Goal: Check status: Check status

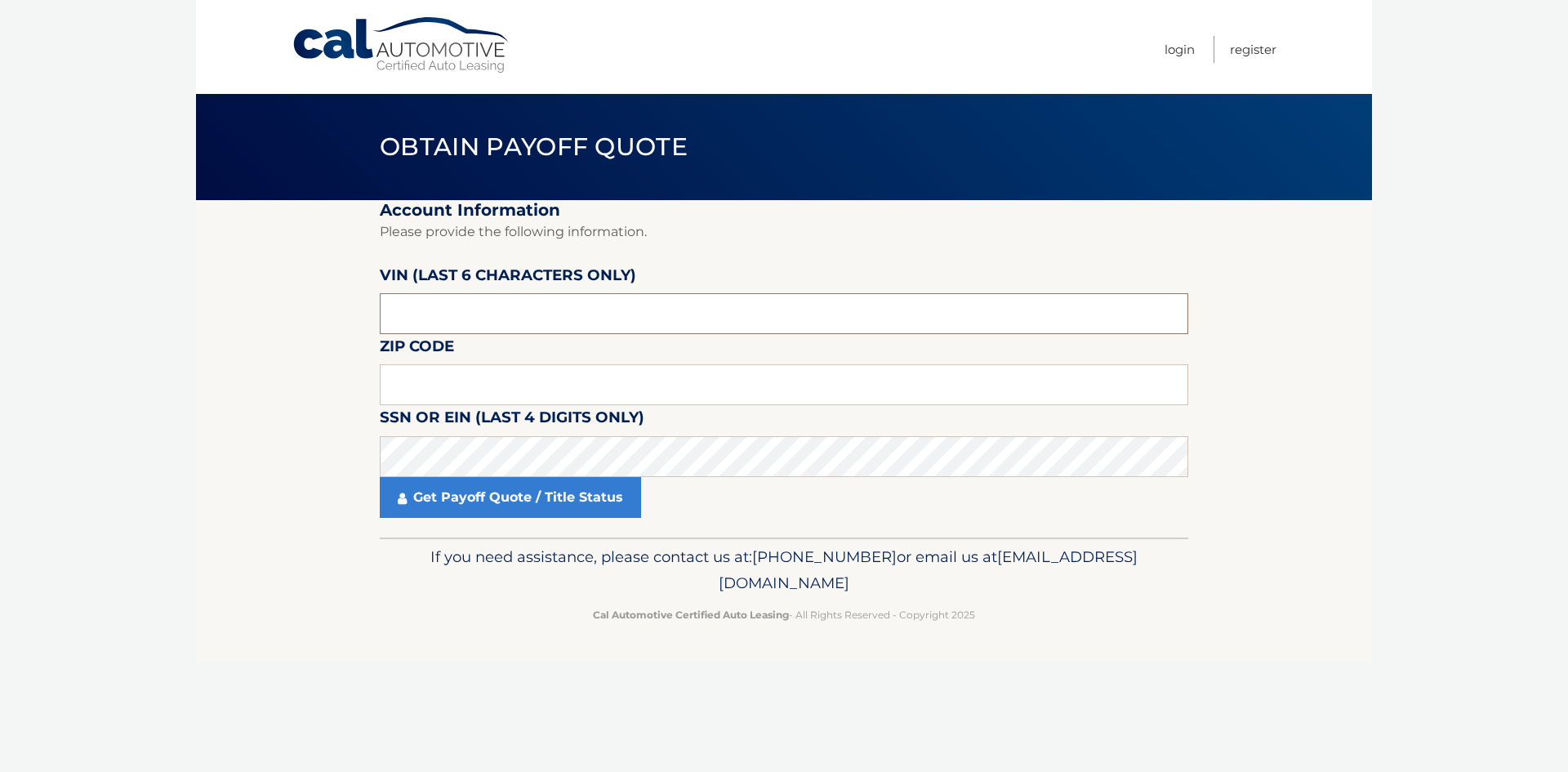
click at [571, 308] on input "text" at bounding box center [784, 314] width 808 height 41
click at [620, 321] on input "text" at bounding box center [784, 314] width 808 height 41
click at [618, 315] on input "text" at bounding box center [784, 314] width 808 height 41
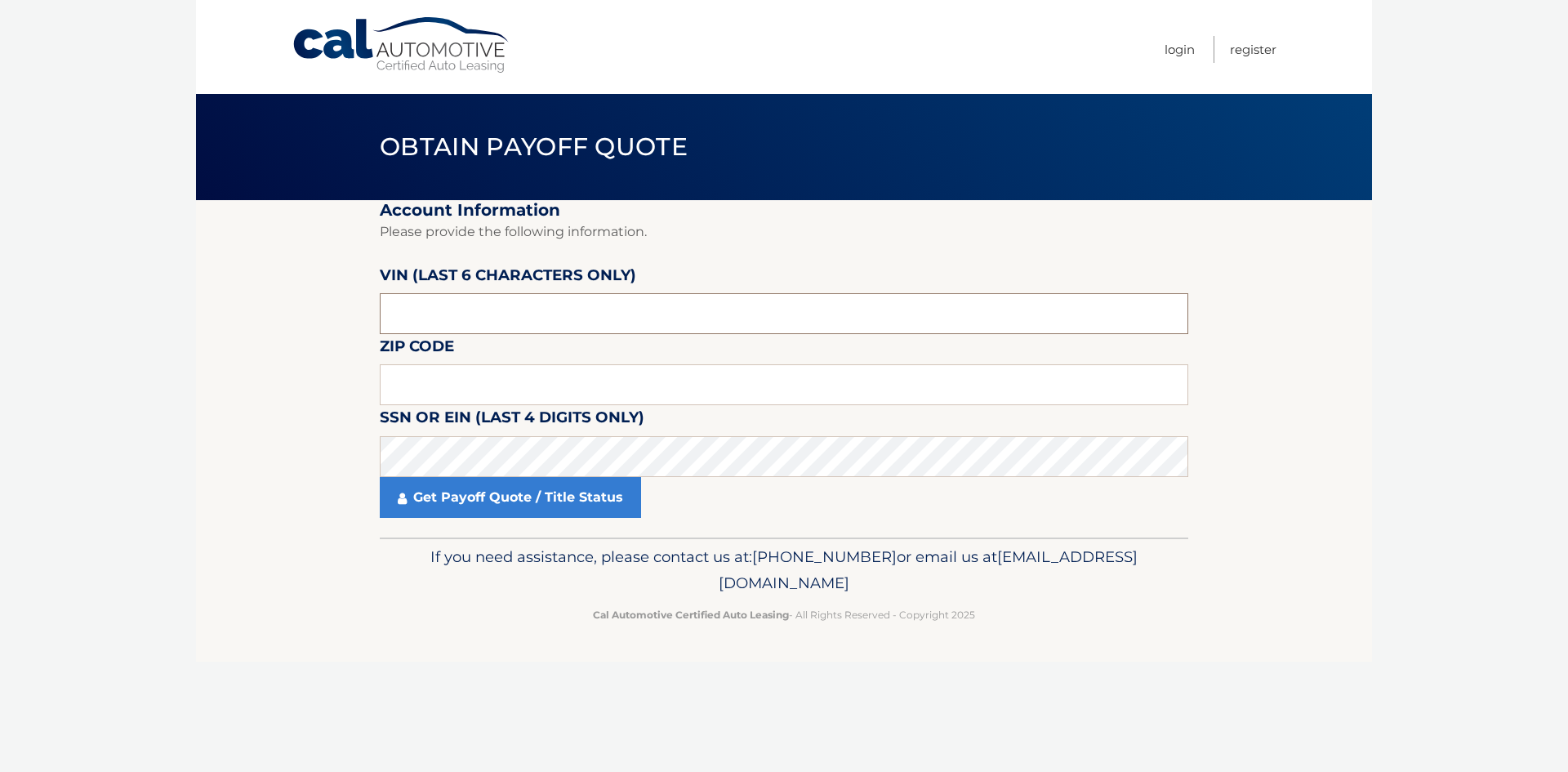
click at [618, 315] on input "text" at bounding box center [784, 314] width 808 height 41
type input "547571"
click at [626, 395] on input "text" at bounding box center [784, 385] width 808 height 41
click at [511, 359] on fieldset "Account Information Please provide the following information. [PERSON_NAME] (la…" at bounding box center [784, 368] width 808 height 337
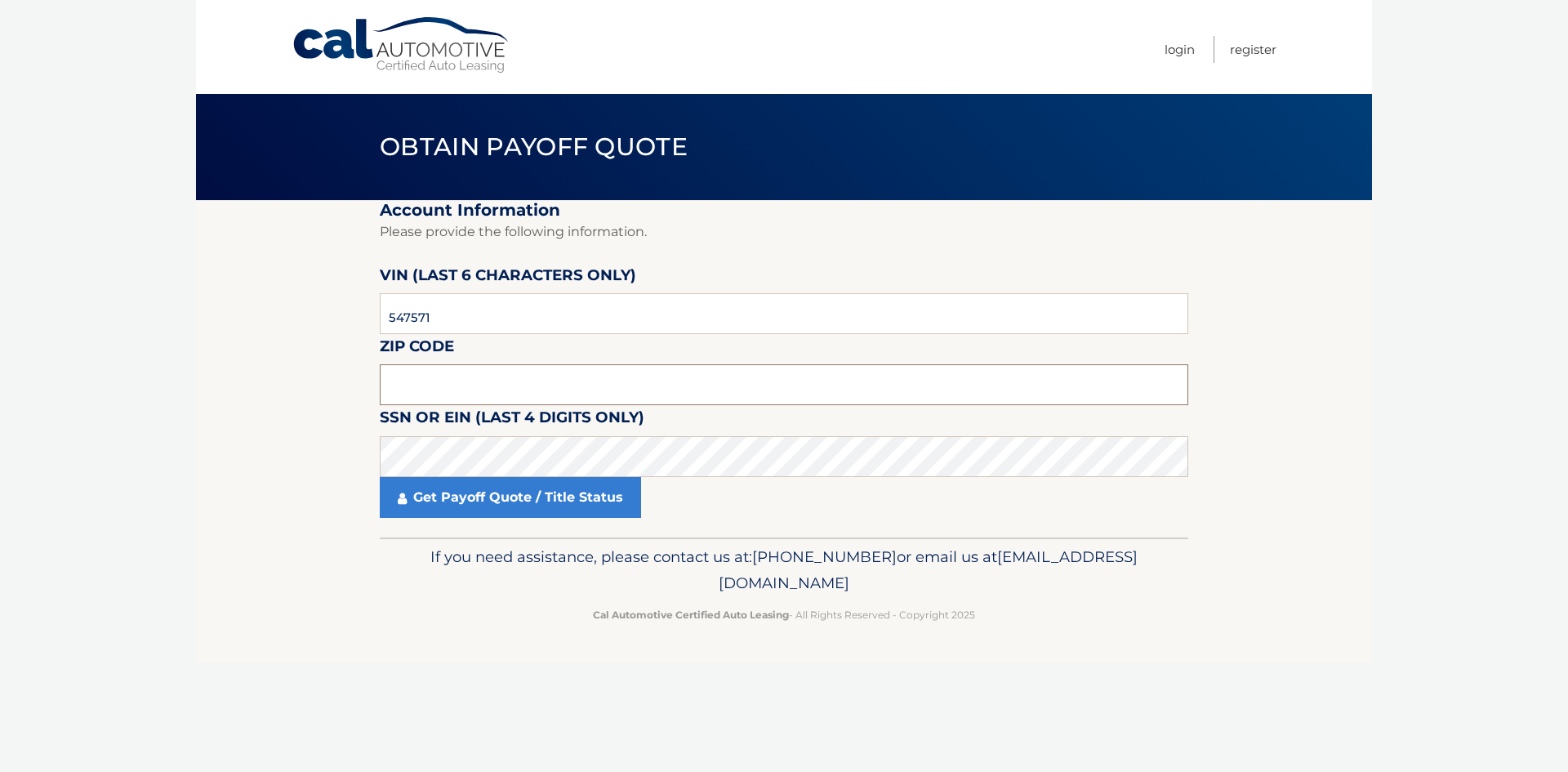
click at [477, 400] on input "text" at bounding box center [784, 385] width 808 height 41
click at [511, 369] on input "text" at bounding box center [784, 385] width 808 height 41
paste input "02189"
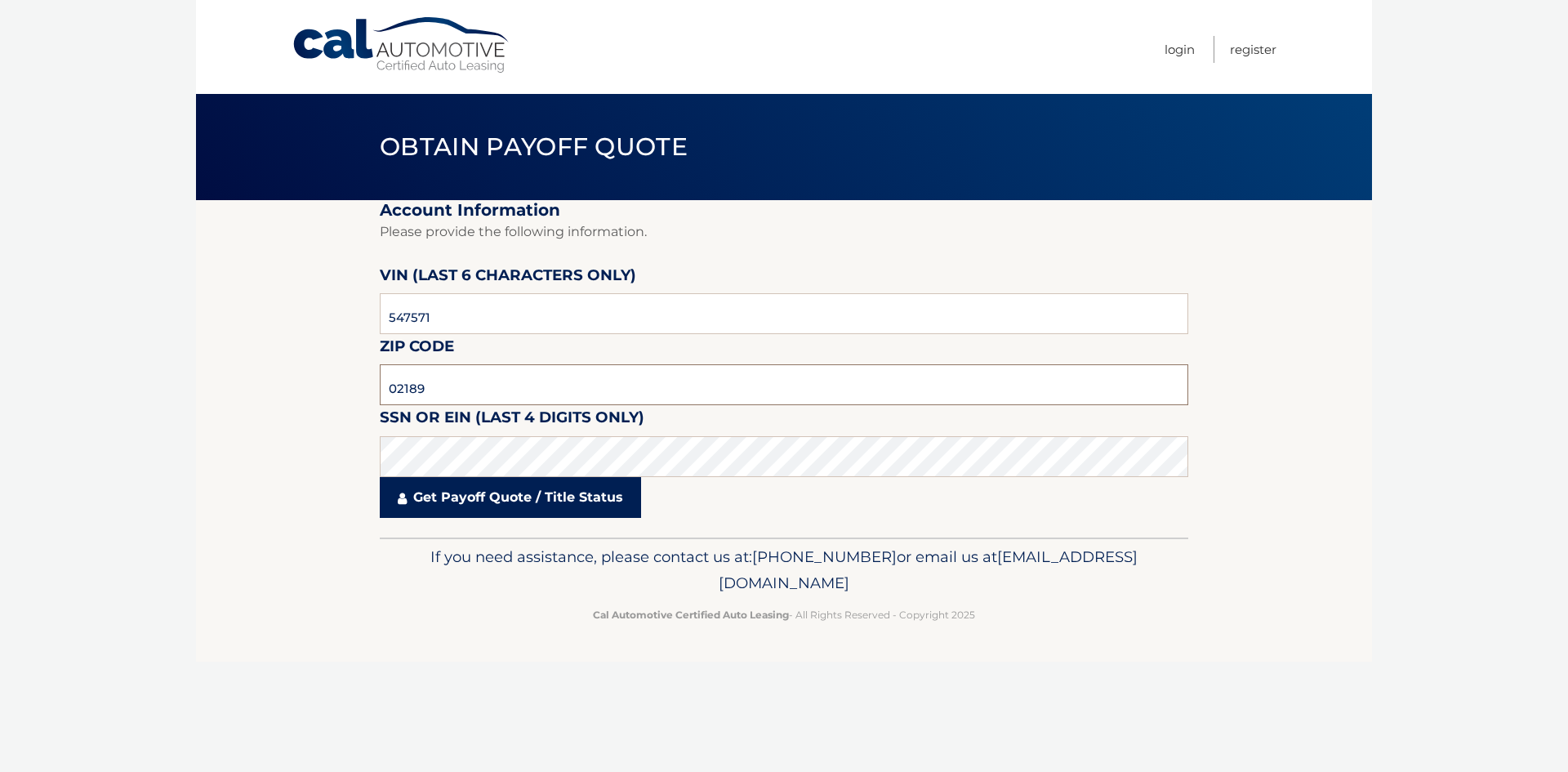
type input "02189"
click at [490, 490] on link "Get Payoff Quote / Title Status" at bounding box center [511, 497] width 261 height 41
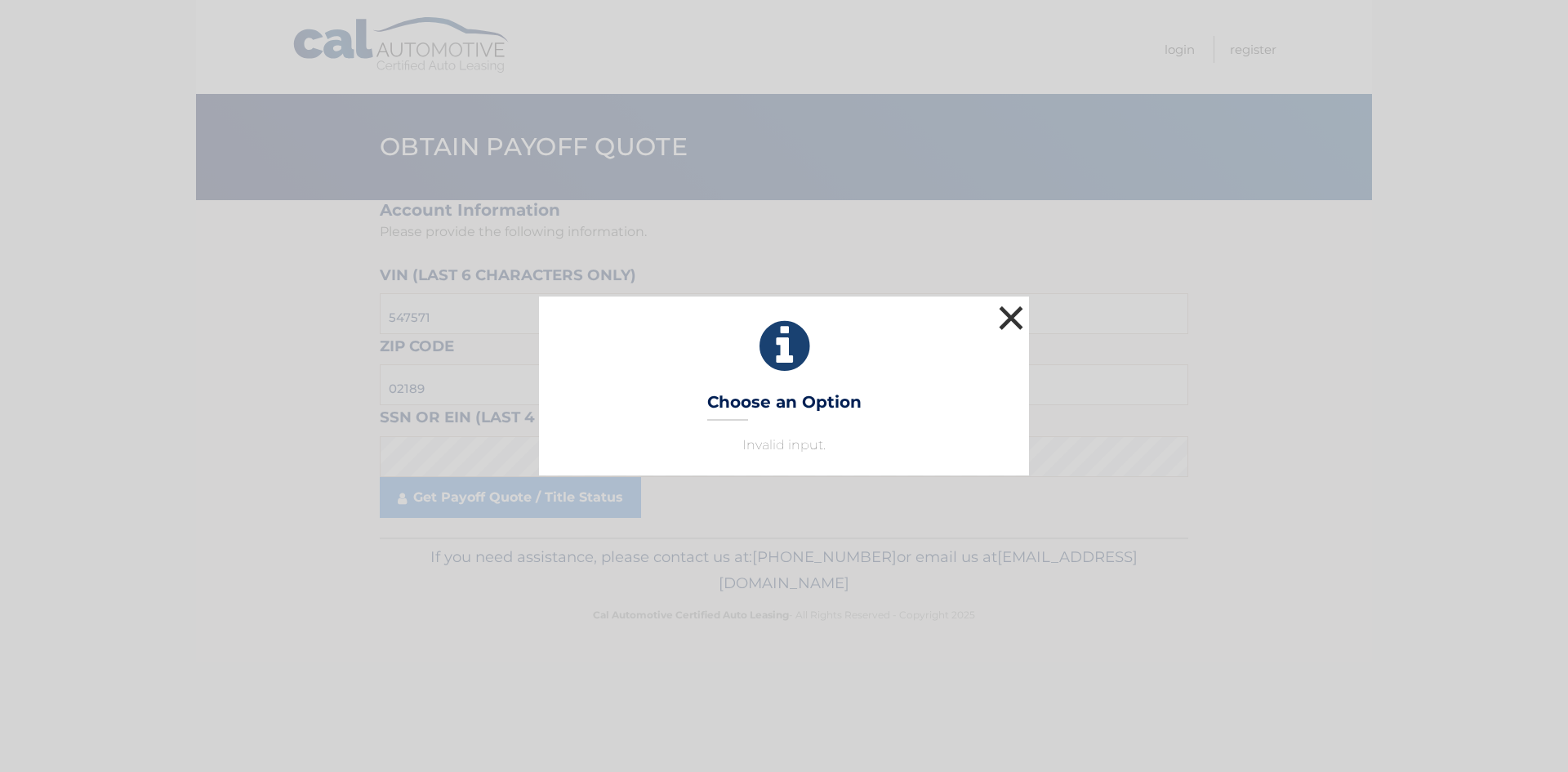
click at [1000, 306] on button "×" at bounding box center [1011, 318] width 33 height 33
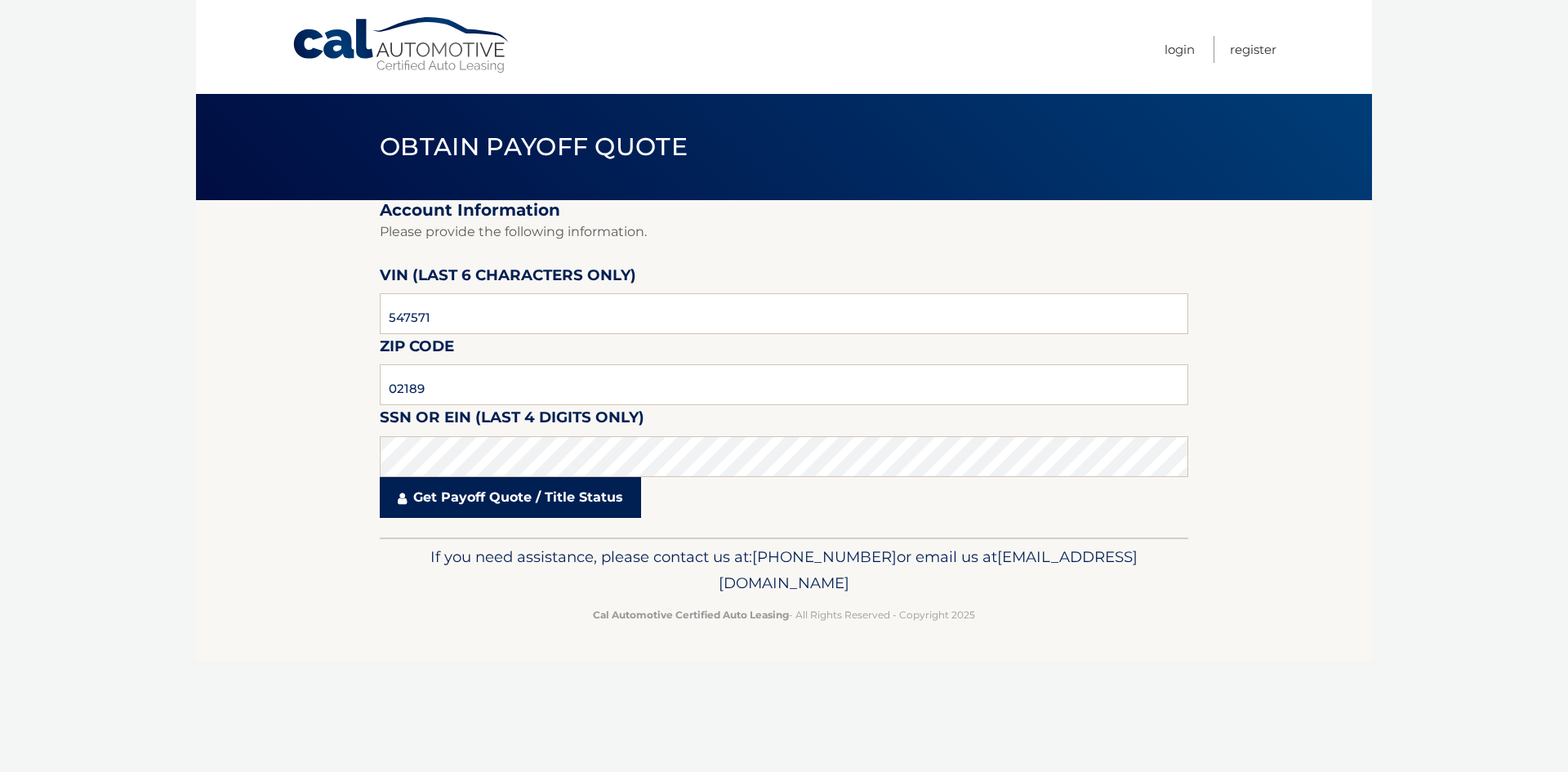
click at [536, 505] on link "Get Payoff Quote / Title Status" at bounding box center [511, 497] width 261 height 41
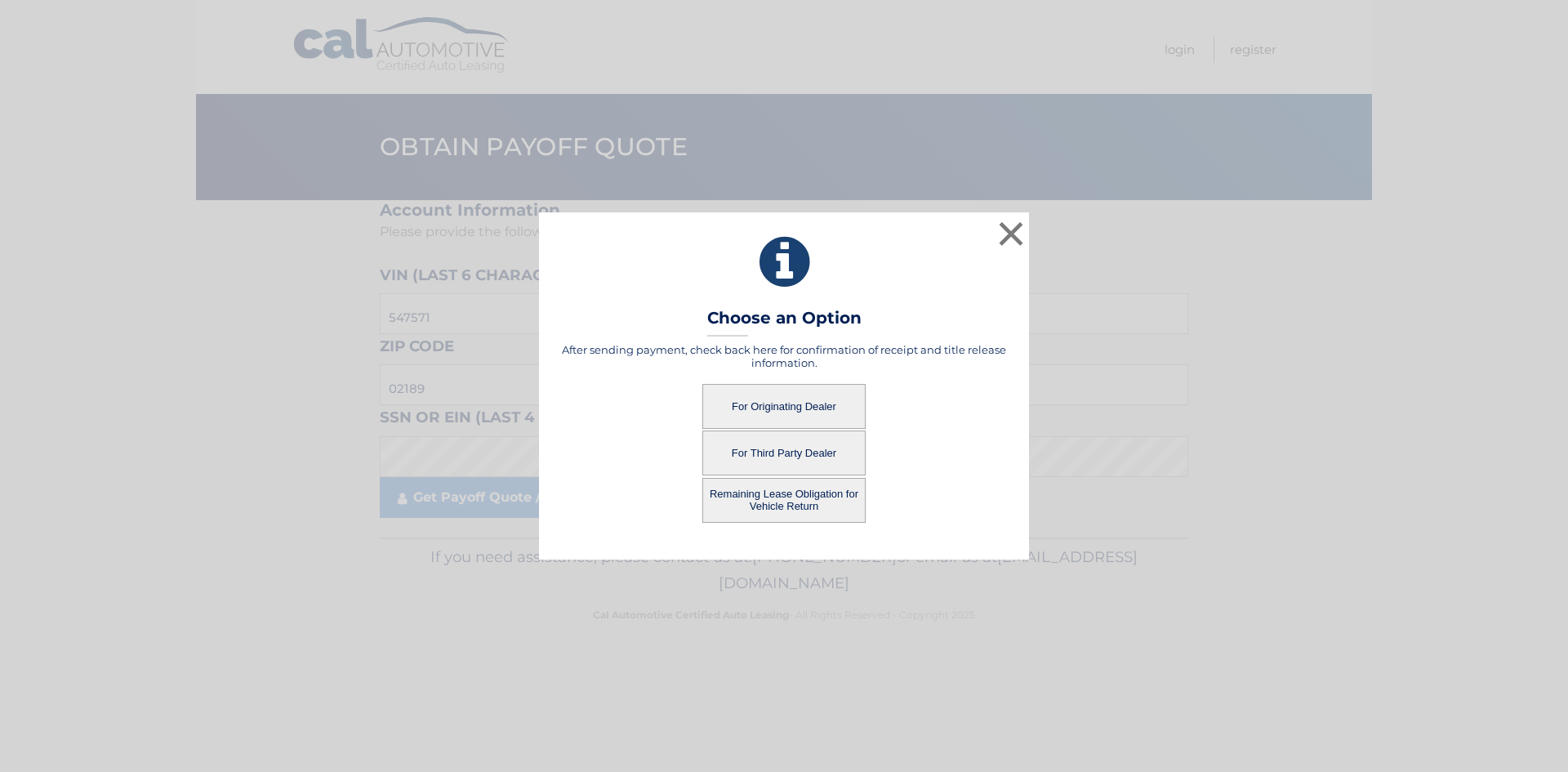
click at [803, 407] on button "For Originating Dealer" at bounding box center [784, 406] width 164 height 45
click at [759, 388] on button "For Originating Dealer" at bounding box center [784, 406] width 164 height 45
click at [768, 400] on button "For Originating Dealer" at bounding box center [784, 406] width 164 height 45
click at [785, 422] on button "For Originating Dealer" at bounding box center [784, 406] width 164 height 45
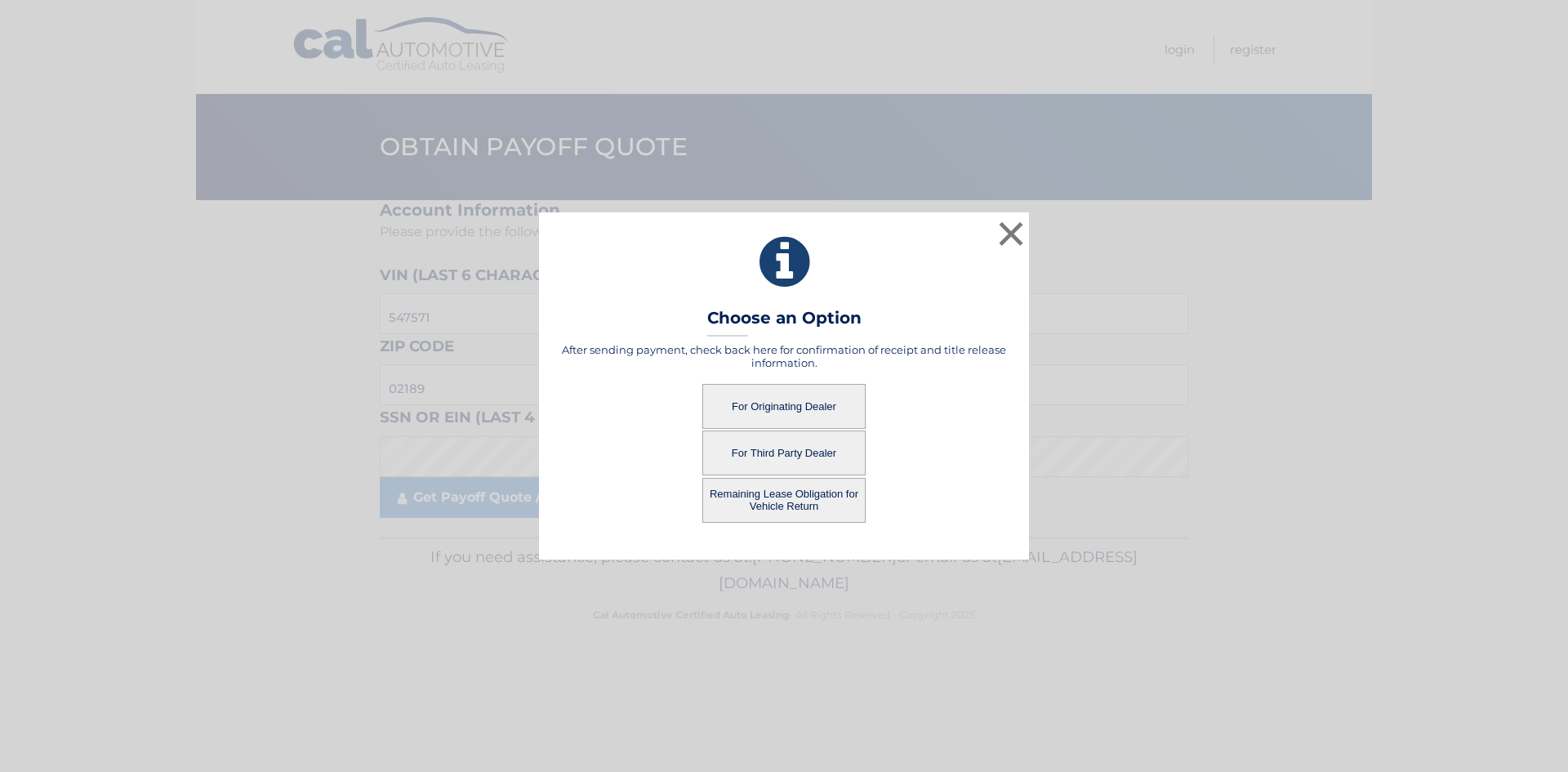
click at [798, 409] on button "For Originating Dealer" at bounding box center [784, 406] width 164 height 45
click at [800, 407] on button "For Originating Dealer" at bounding box center [784, 406] width 164 height 45
drag, startPoint x: 843, startPoint y: 244, endPoint x: 860, endPoint y: 367, distance: 124.2
click at [802, 304] on div "× Choose an Option After sending payment, check back here for confirmation of r…" at bounding box center [784, 385] width 490 height 346
click at [784, 424] on button "For Originating Dealer" at bounding box center [784, 406] width 164 height 45
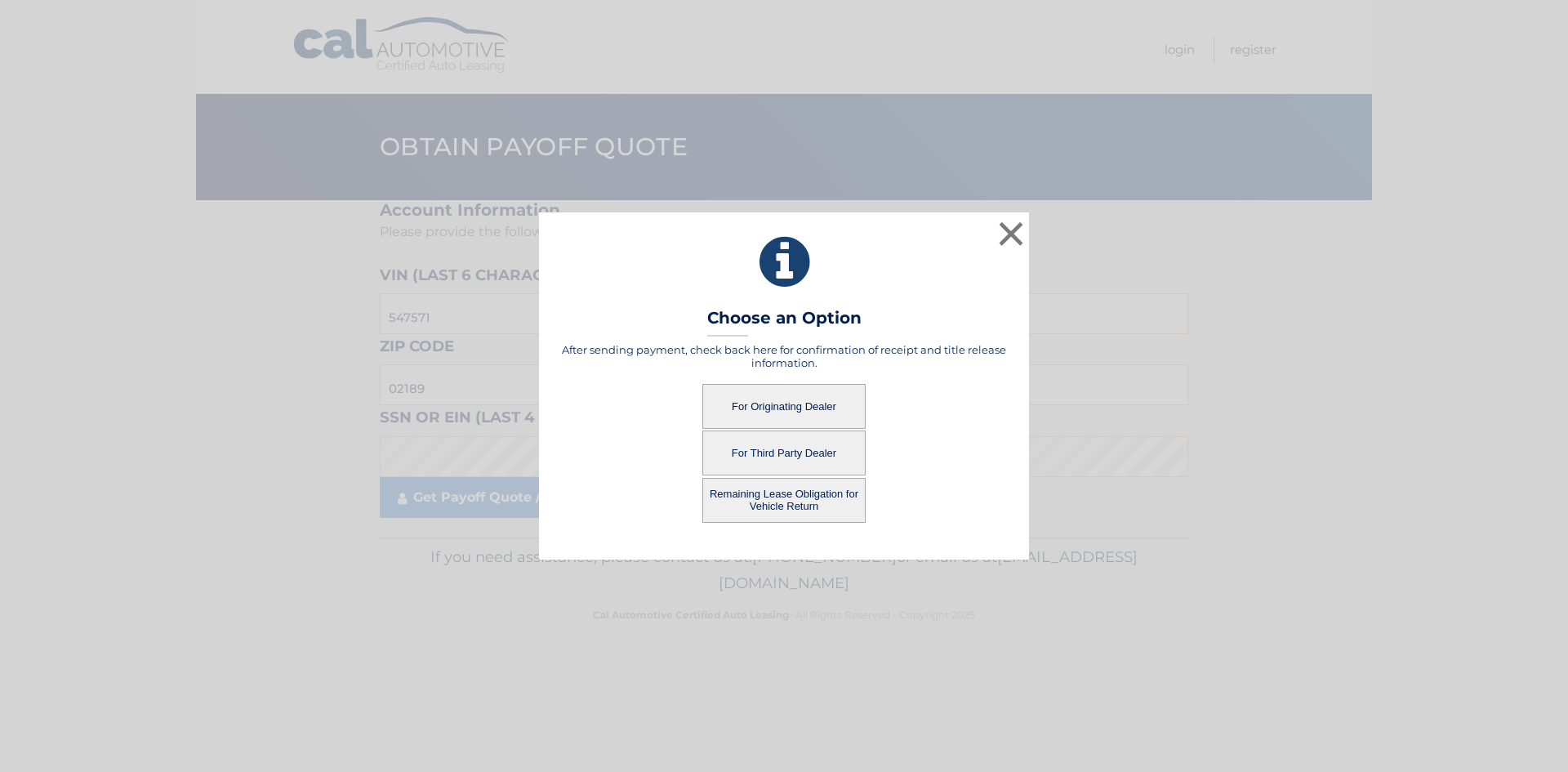
click at [782, 468] on button "For Third Party Dealer" at bounding box center [784, 452] width 164 height 45
click at [782, 467] on button "For Third Party Dealer" at bounding box center [784, 452] width 164 height 45
click at [783, 416] on button "For Originating Dealer" at bounding box center [784, 406] width 164 height 45
click at [803, 486] on button "Remaining Lease Obligation for Vehicle Return" at bounding box center [784, 500] width 164 height 45
click at [449, 441] on div "× Choose an Option After sending payment, check back here for confirmation of r…" at bounding box center [784, 385] width 1555 height 346
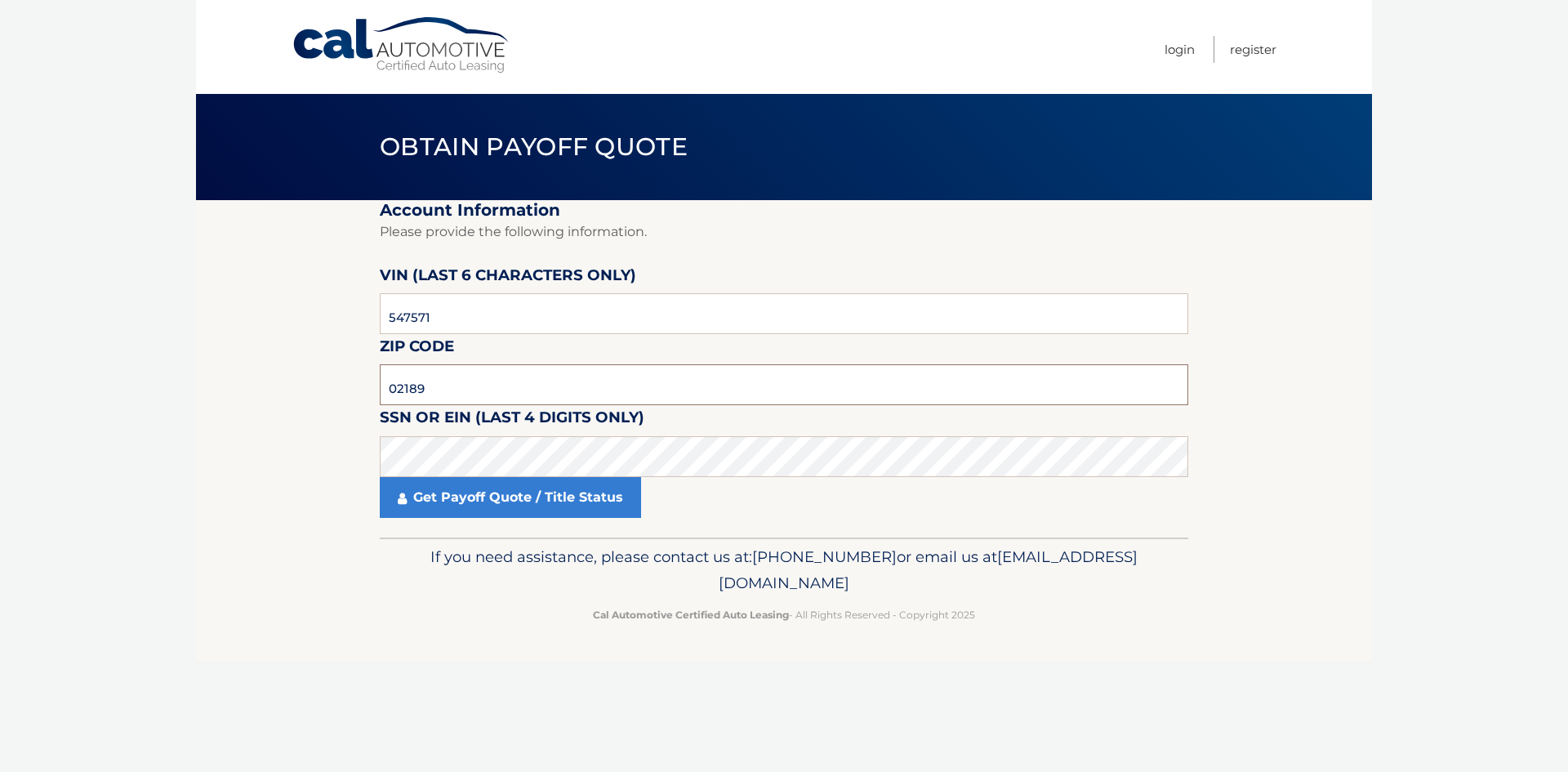
click at [412, 391] on input "02189" at bounding box center [784, 385] width 808 height 41
click at [414, 317] on input "547571" at bounding box center [784, 314] width 808 height 41
